Goal: Transaction & Acquisition: Download file/media

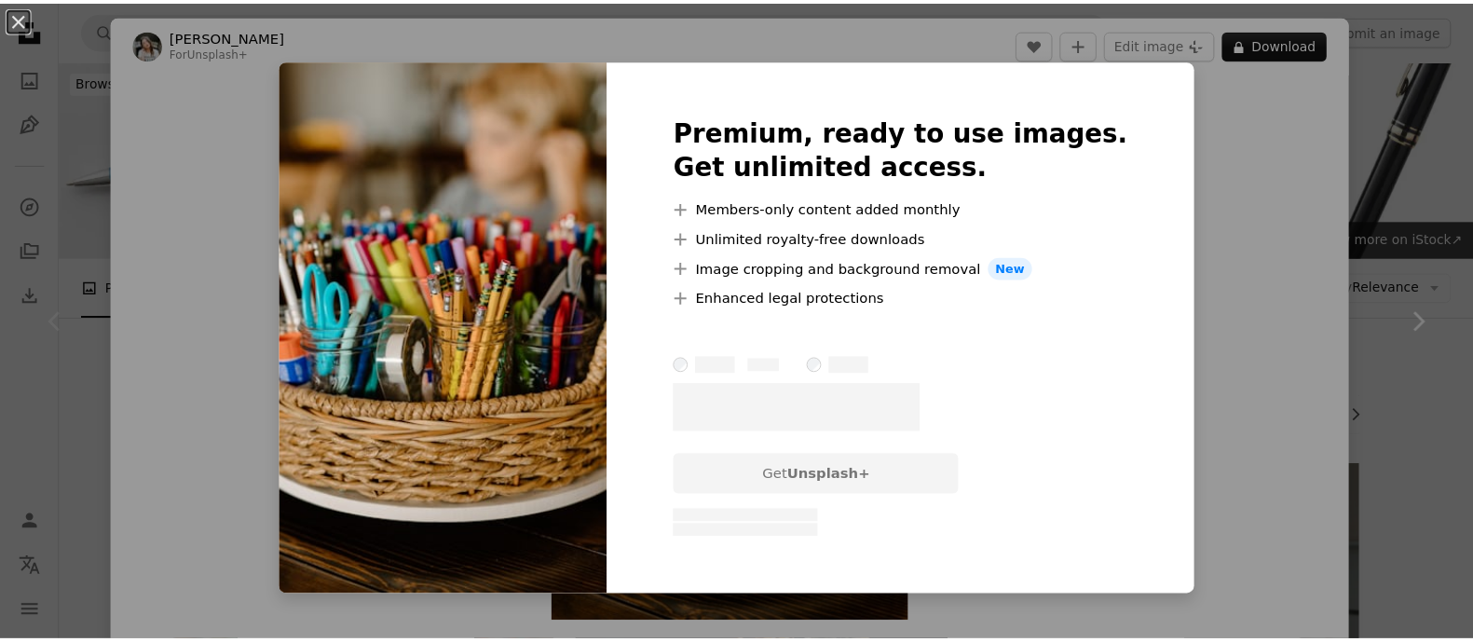
scroll to position [582, 0]
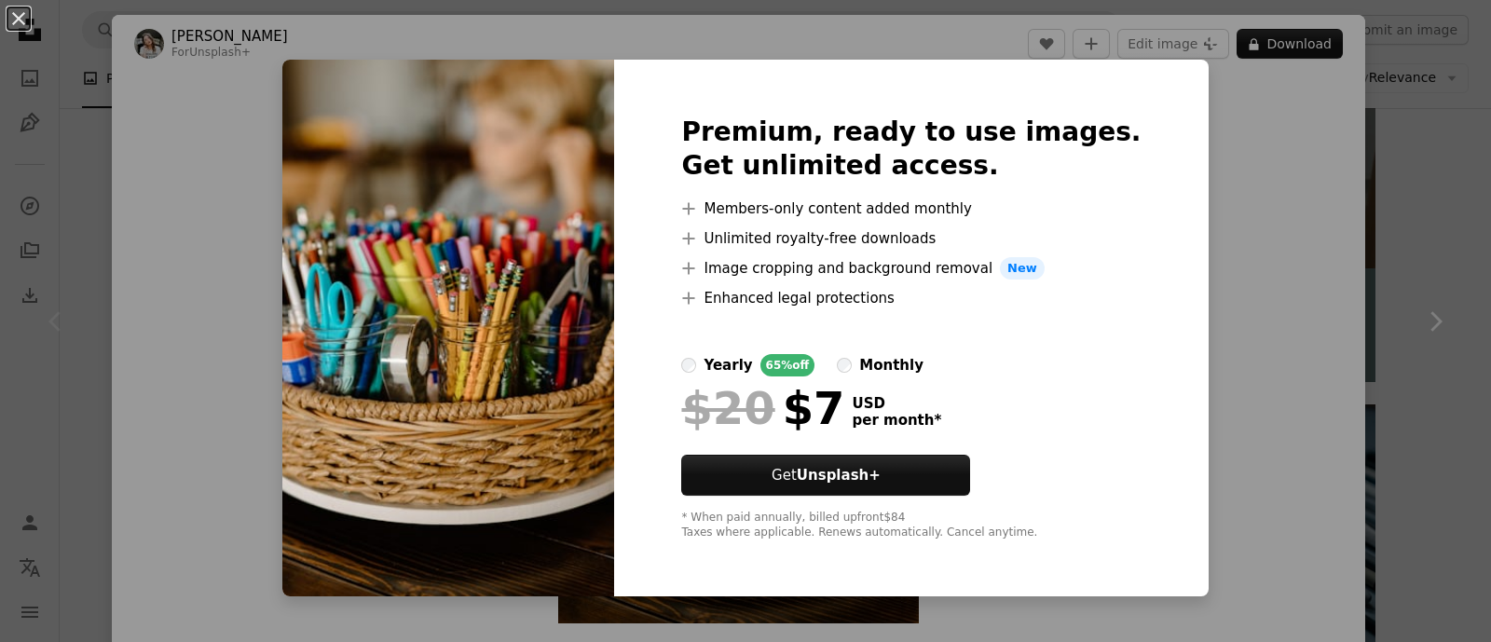
click at [1200, 331] on div "An X shape Premium, ready to use images. Get unlimited access. A plus sign Memb…" at bounding box center [745, 321] width 1491 height 642
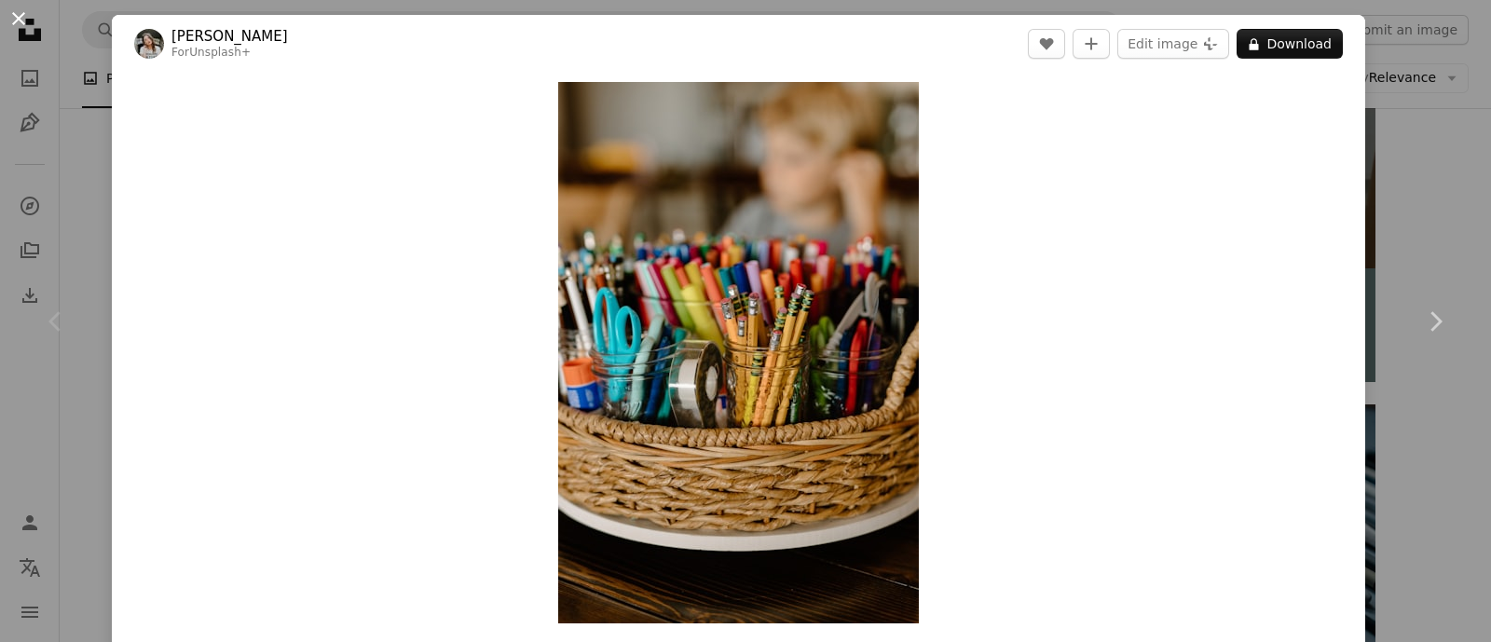
click at [25, 20] on button "An X shape" at bounding box center [18, 18] width 22 height 22
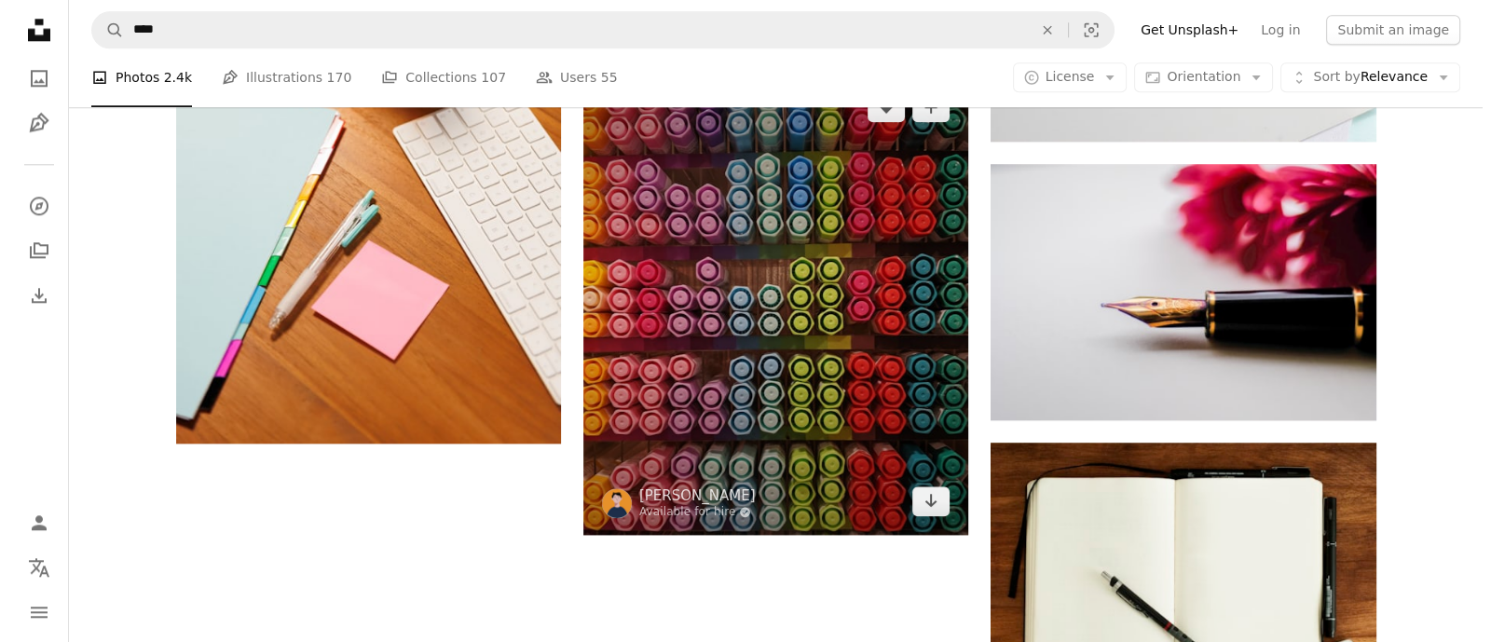
scroll to position [2679, 0]
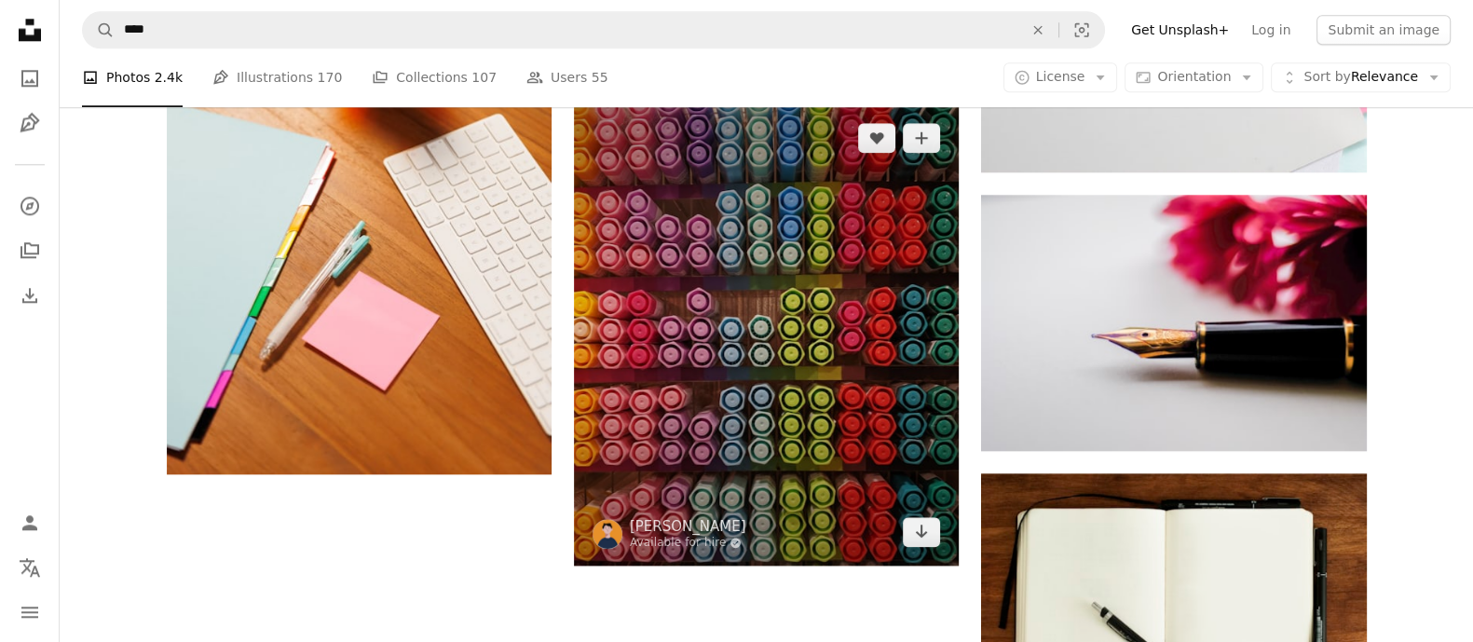
click at [734, 342] on img at bounding box center [766, 334] width 385 height 461
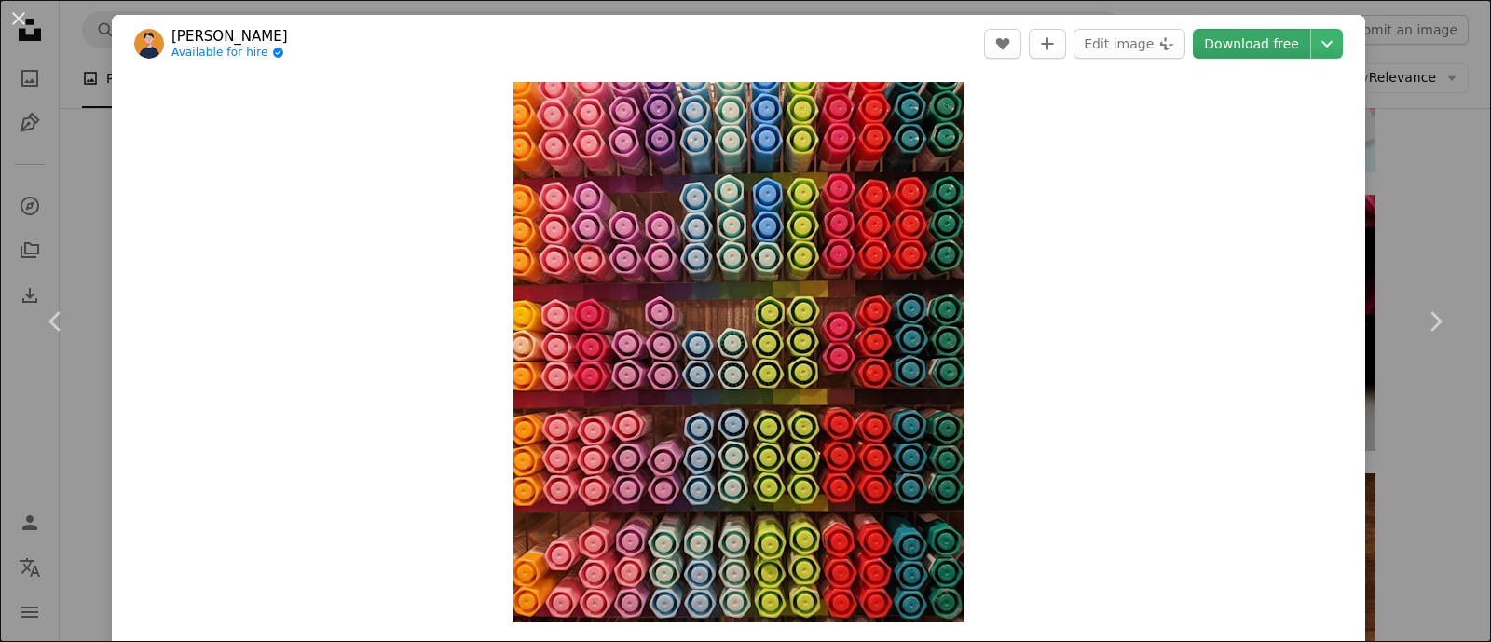
click at [1242, 45] on link "Download free" at bounding box center [1251, 44] width 117 height 30
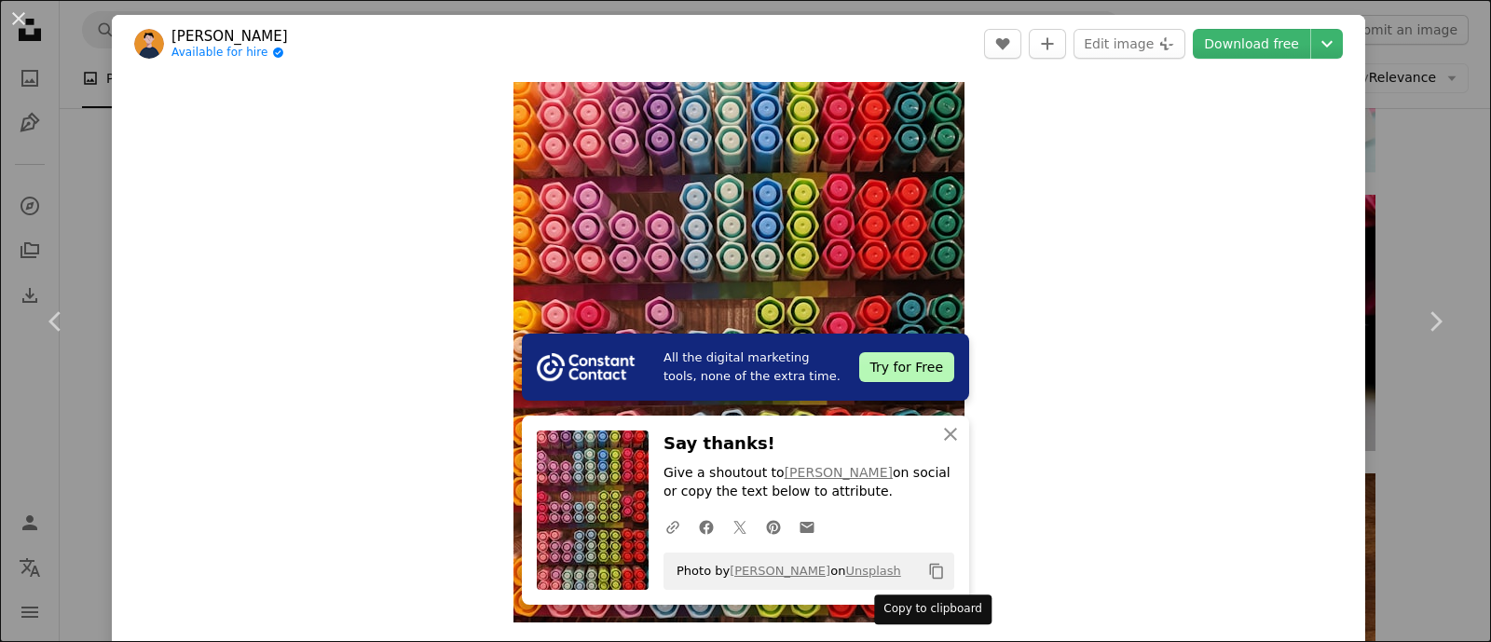
click at [928, 575] on icon "Copy content" at bounding box center [936, 571] width 17 height 17
